Goal: Task Accomplishment & Management: Manage account settings

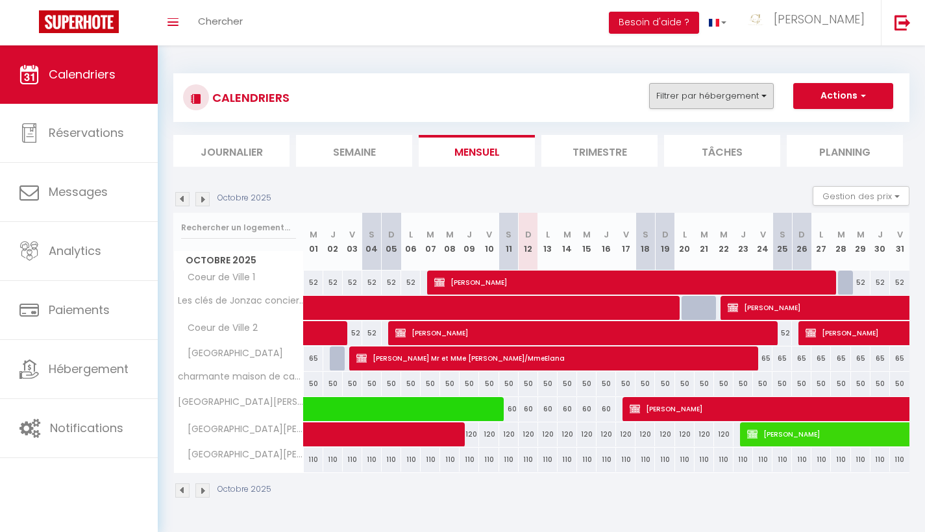
click at [762, 94] on button "Filtrer par hébergement" at bounding box center [711, 96] width 125 height 26
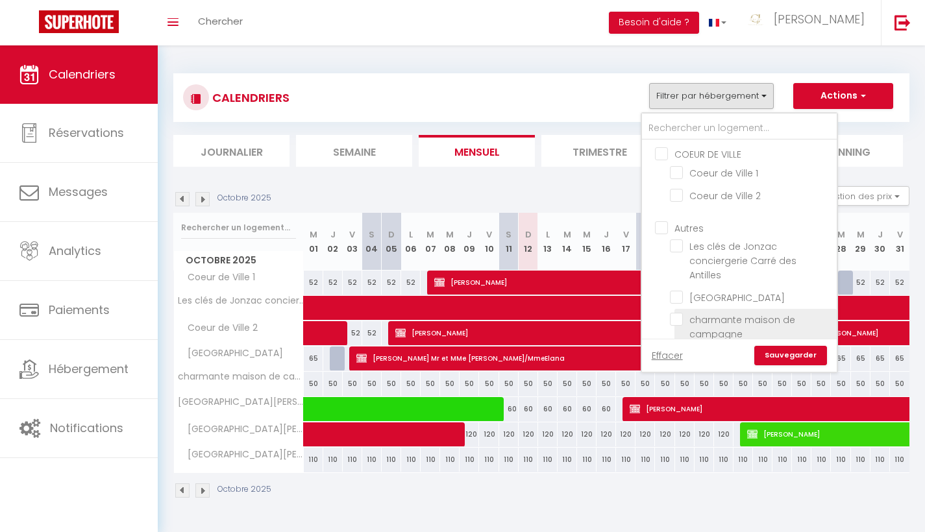
click at [674, 316] on input "charmante maison de campagne" at bounding box center [751, 319] width 162 height 13
checkbox input "true"
checkbox input "false"
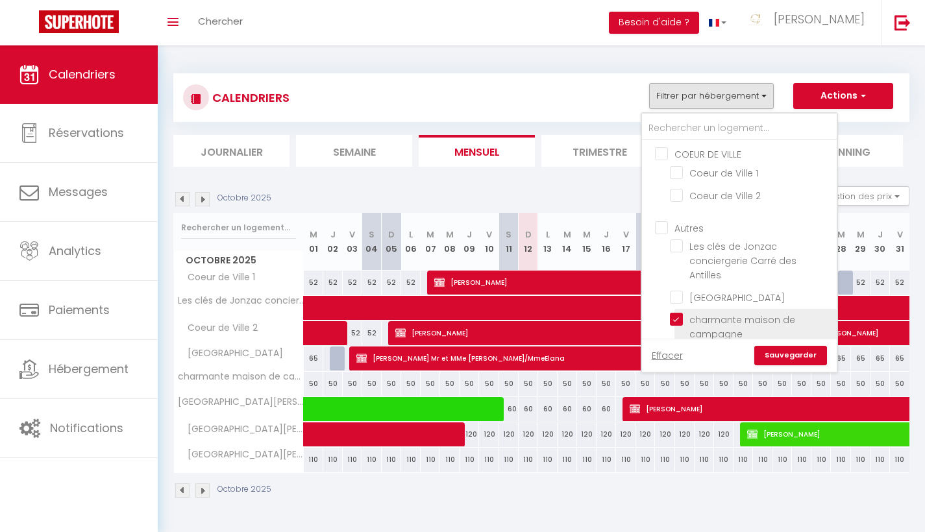
checkbox input "false"
click at [803, 359] on link "Sauvegarder" at bounding box center [790, 355] width 73 height 19
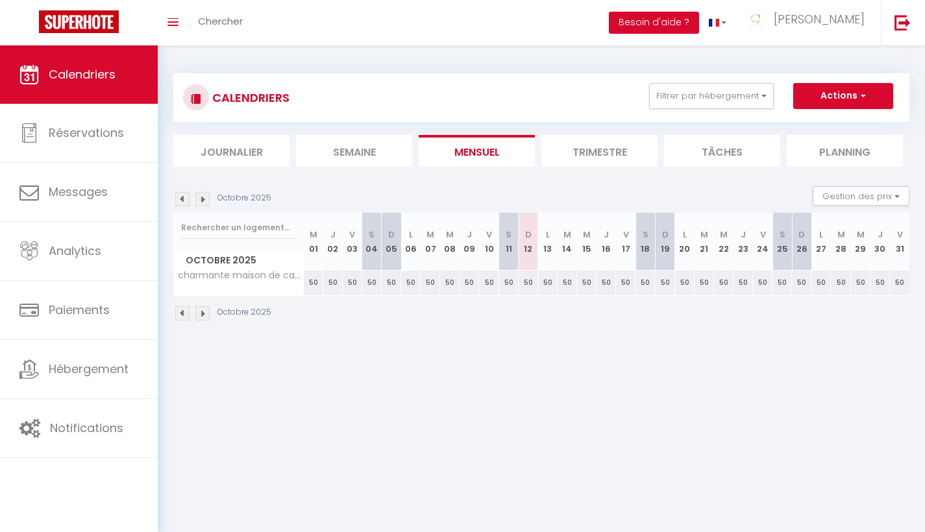
click at [200, 203] on img at bounding box center [202, 199] width 14 height 14
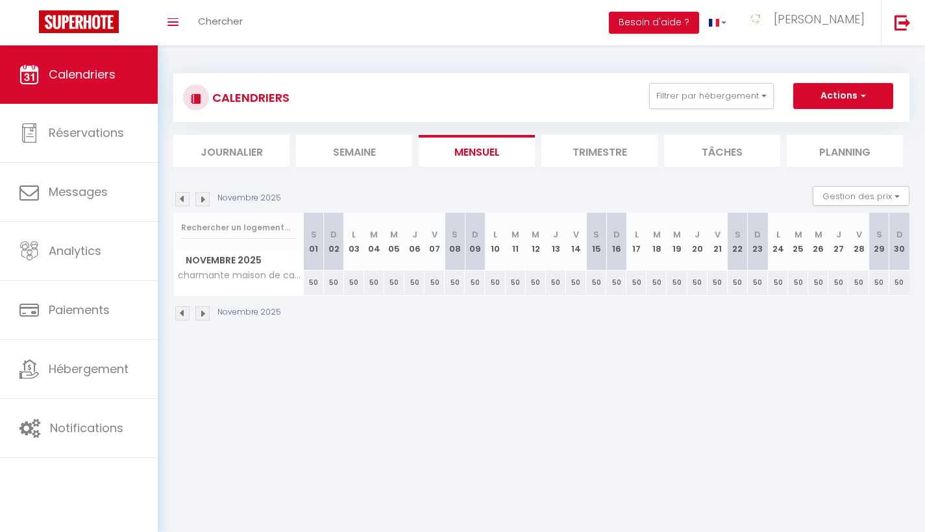
click at [200, 203] on img at bounding box center [202, 199] width 14 height 14
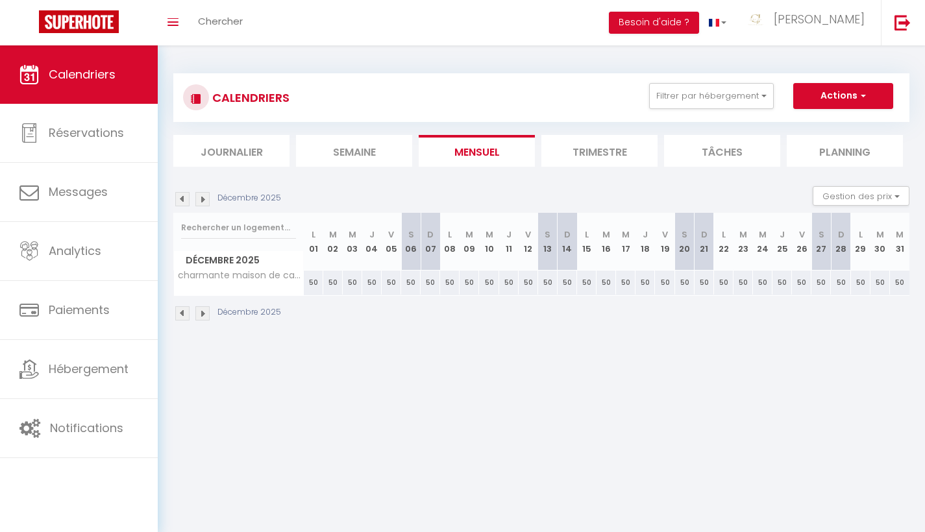
click at [200, 203] on img at bounding box center [202, 199] width 14 height 14
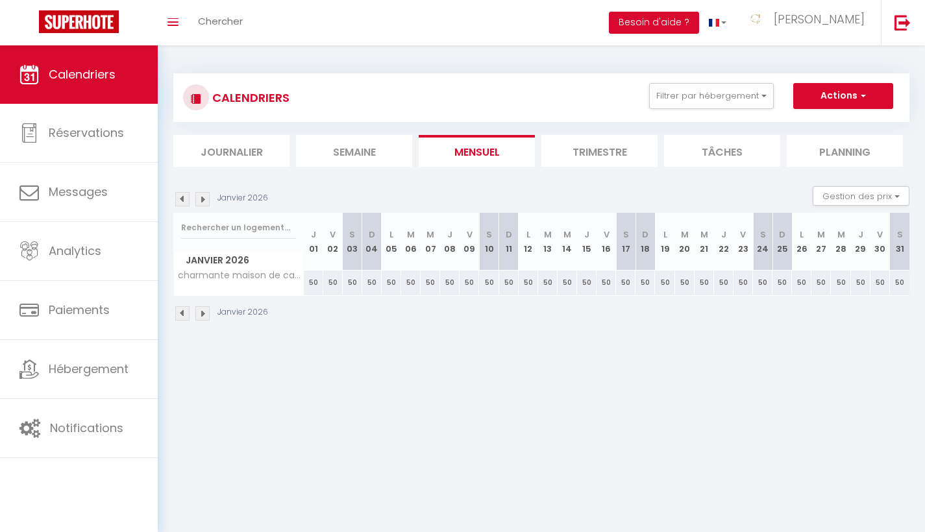
click at [200, 203] on img at bounding box center [202, 199] width 14 height 14
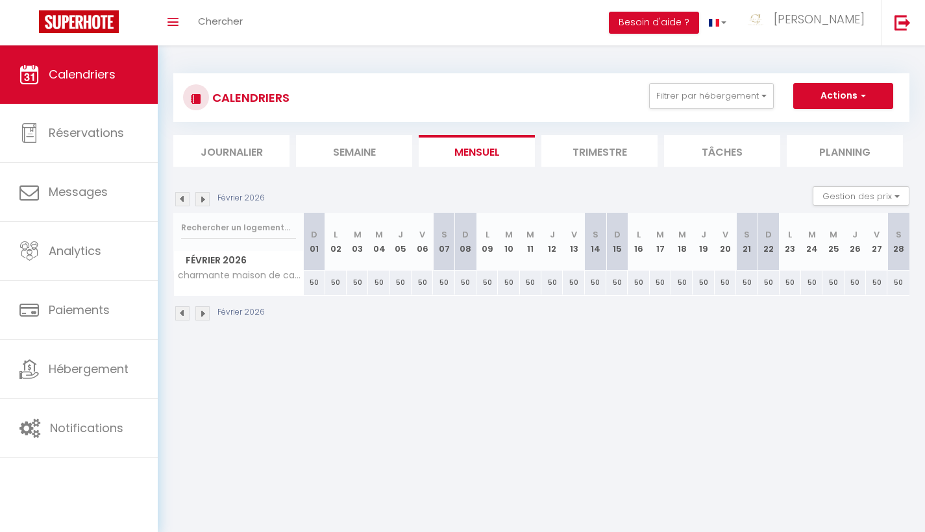
click at [185, 198] on img at bounding box center [182, 199] width 14 height 14
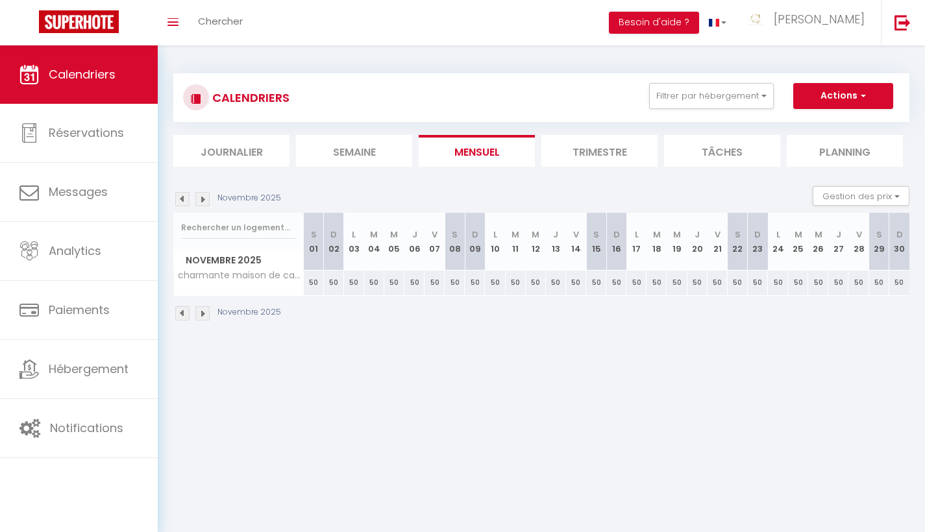
click at [185, 198] on img at bounding box center [182, 199] width 14 height 14
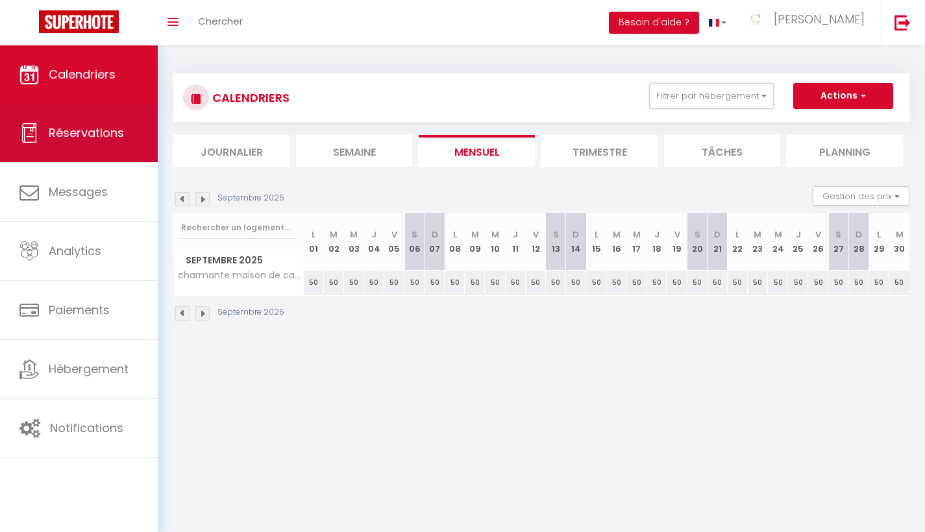
click at [71, 141] on span "Réservations" at bounding box center [86, 133] width 75 height 16
select select "not_cancelled"
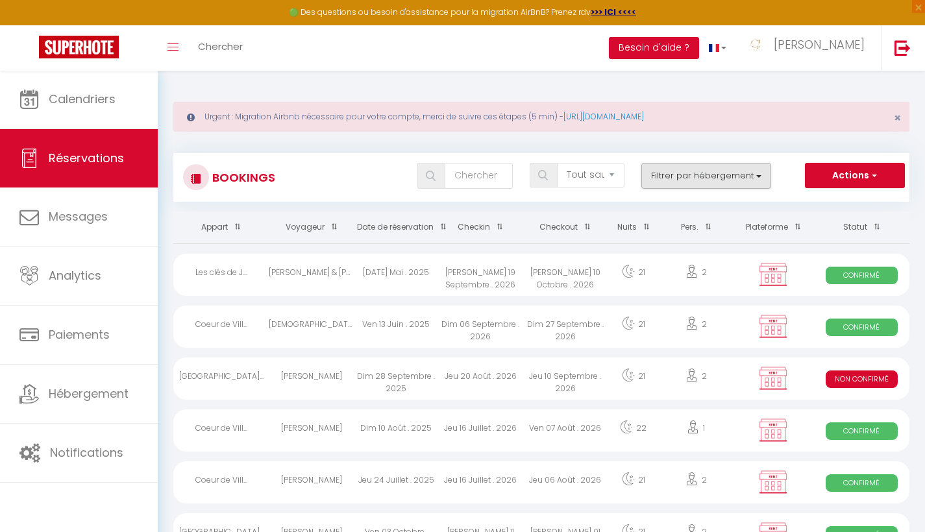
click at [756, 176] on button "Filtrer par hébergement" at bounding box center [706, 176] width 130 height 26
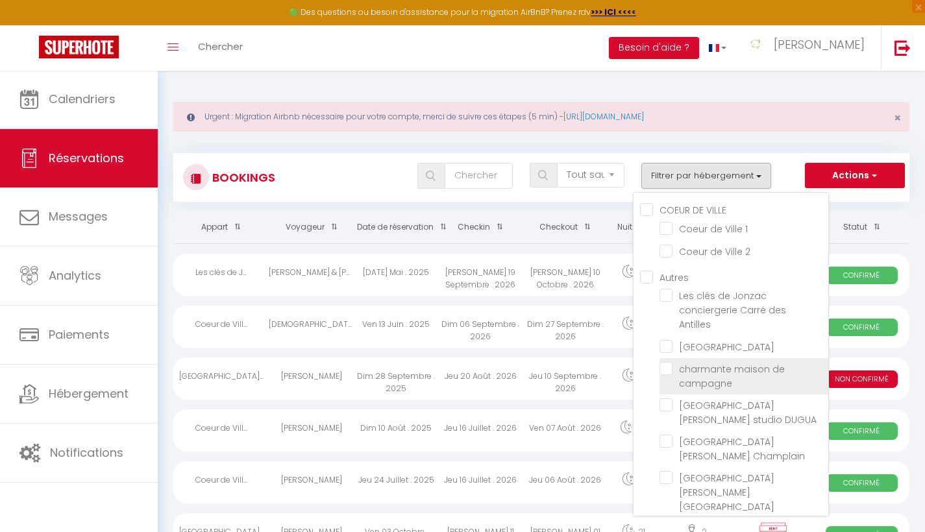
click at [665, 362] on input "charmante maison de campagne" at bounding box center [744, 368] width 169 height 13
checkbox input "true"
checkbox input "false"
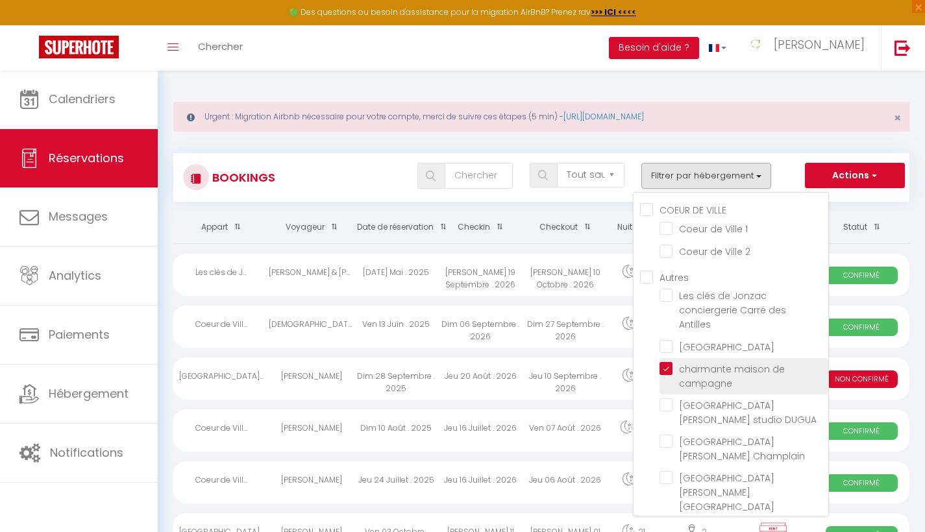
checkbox input "false"
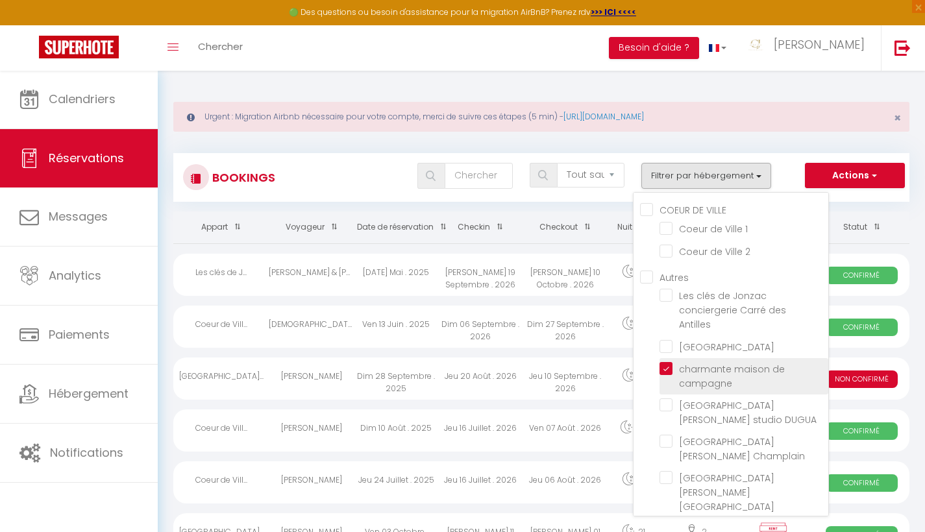
checkbox input "false"
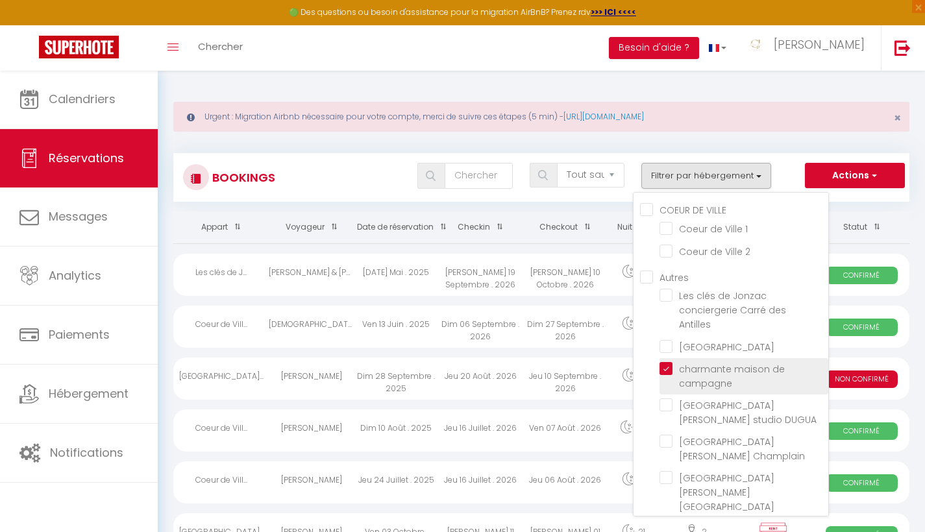
checkbox input "false"
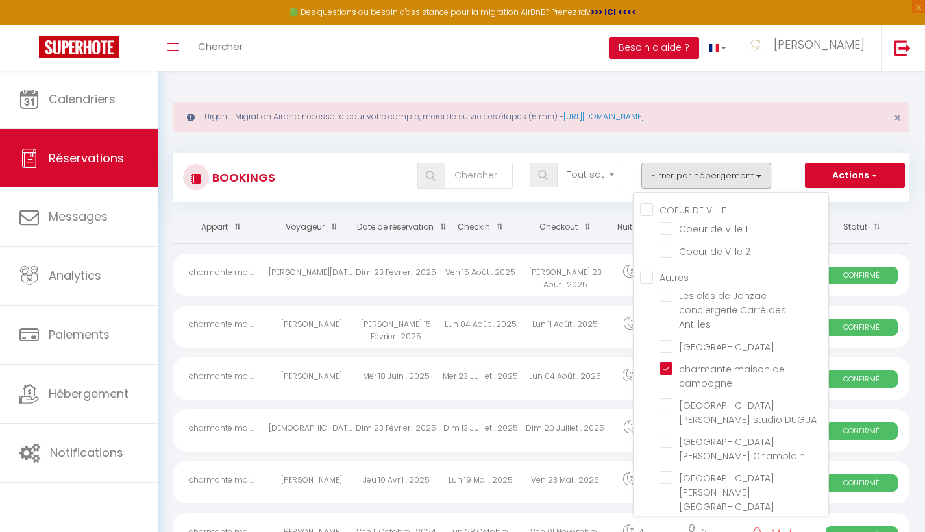
click at [859, 174] on button "Actions" at bounding box center [855, 176] width 100 height 26
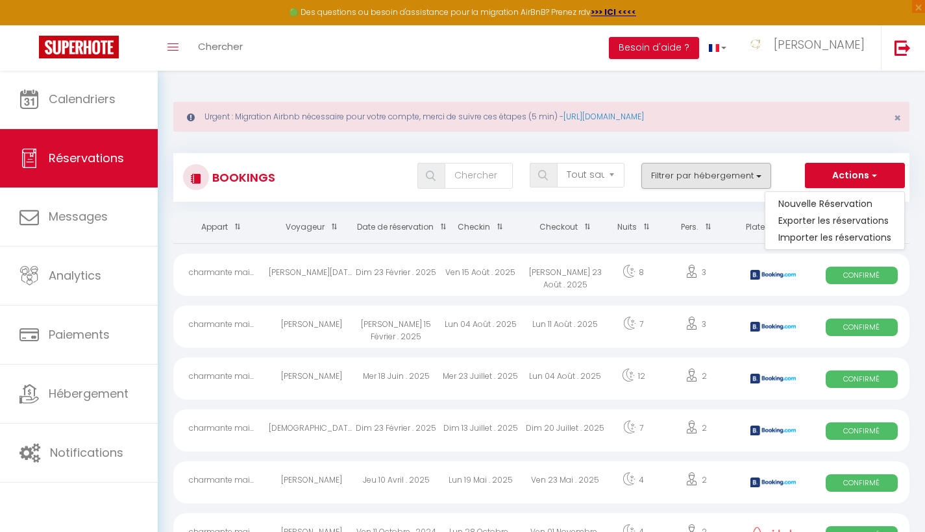
click at [753, 178] on button "Filtrer par hébergement" at bounding box center [706, 176] width 130 height 26
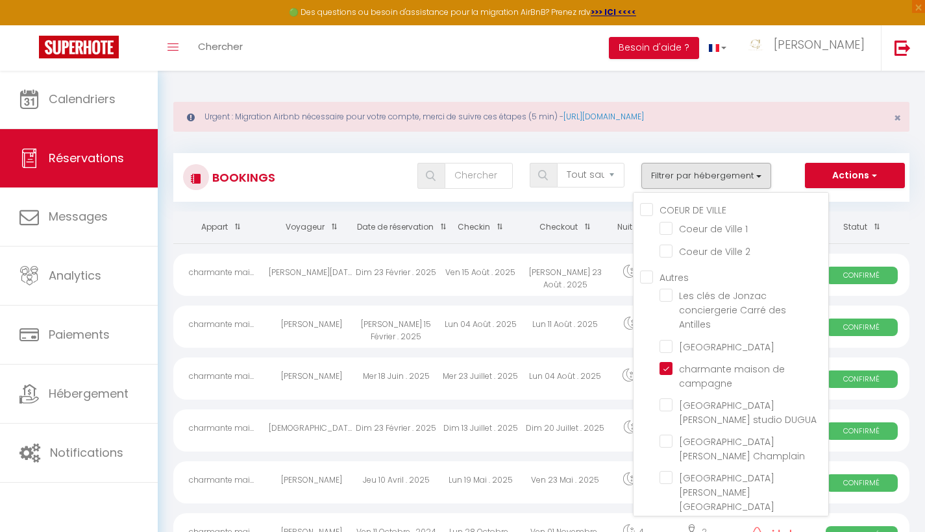
click at [502, 91] on div "Urgent : Migration Airbnb nécessaire pour votre compte, merci de suivre ces éta…" at bounding box center [541, 429] width 767 height 718
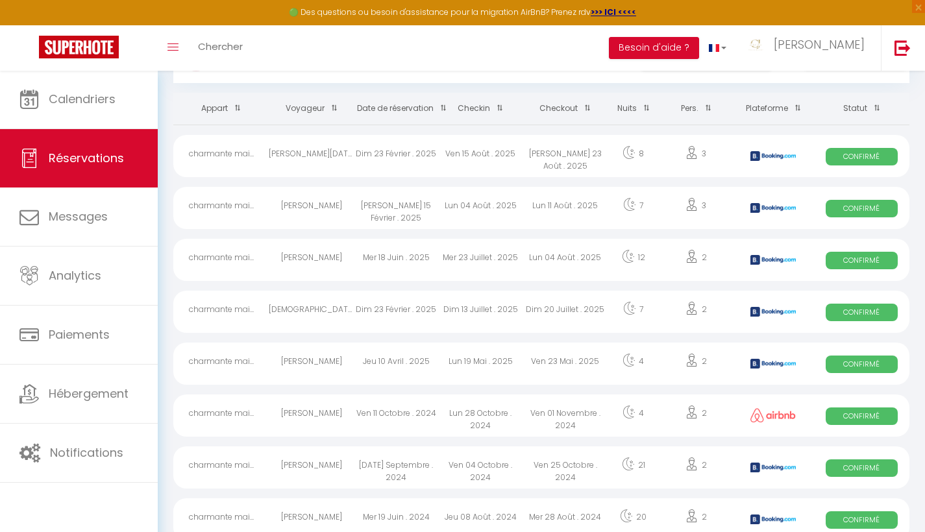
scroll to position [119, 0]
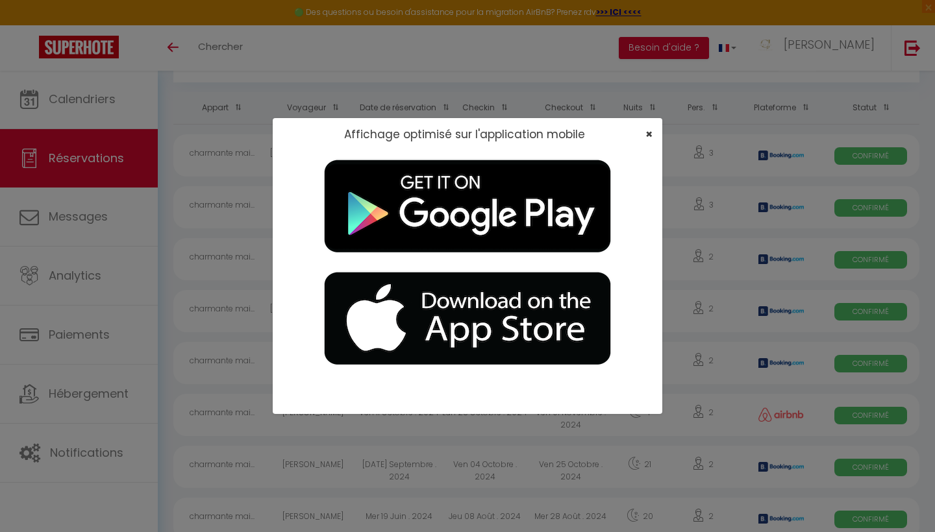
click at [647, 136] on span "×" at bounding box center [648, 134] width 7 height 16
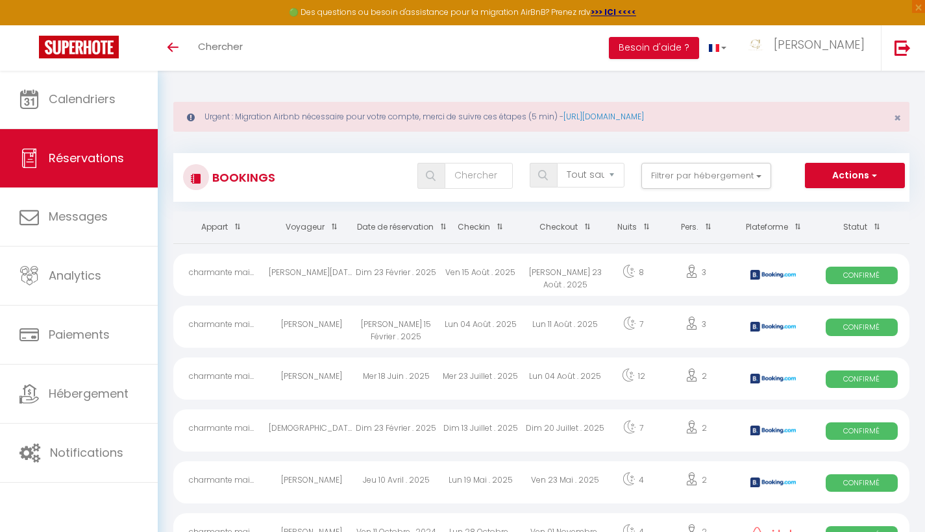
scroll to position [0, 0]
select select "cancelled"
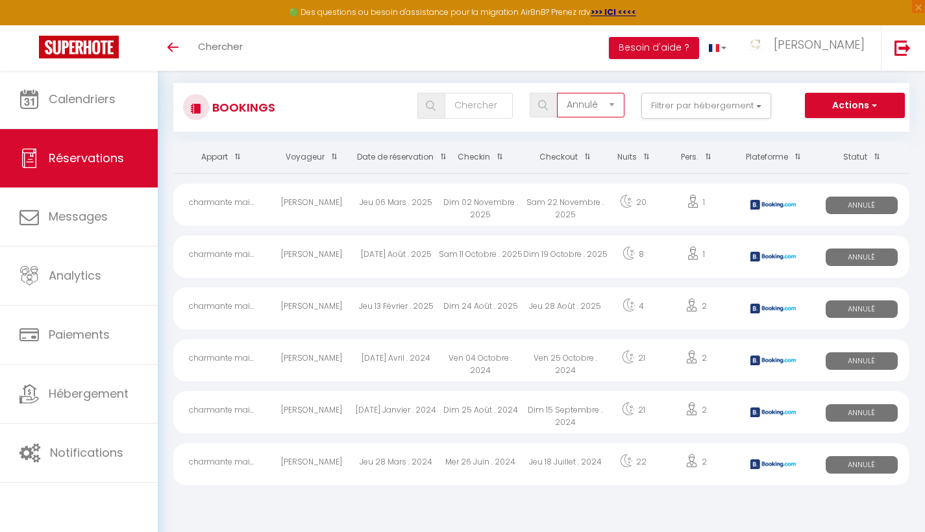
scroll to position [70, 0]
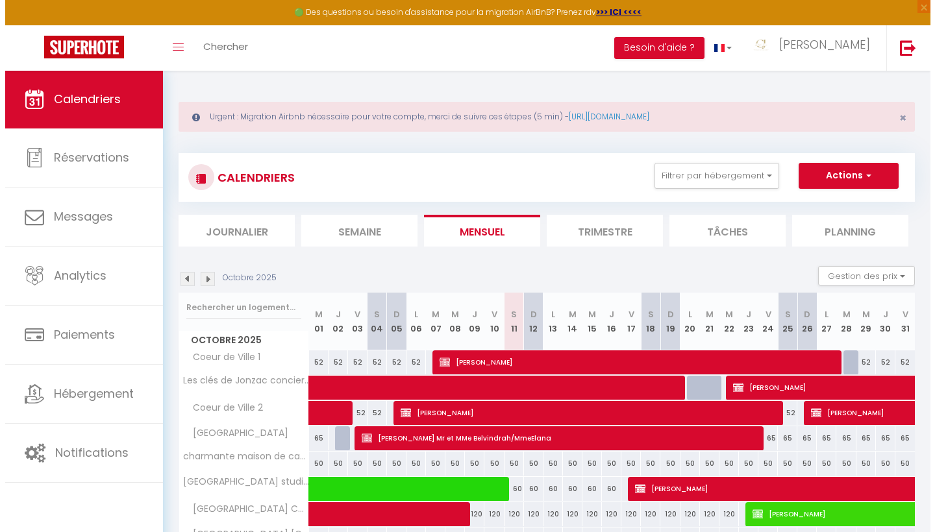
scroll to position [45, 0]
